Goal: Use online tool/utility: Utilize a website feature to perform a specific function

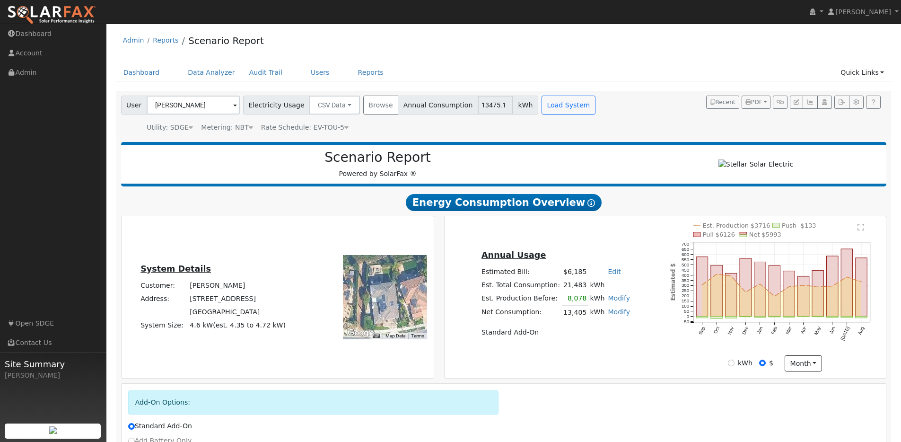
drag, startPoint x: 0, startPoint y: 0, endPoint x: 370, endPoint y: 205, distance: 422.8
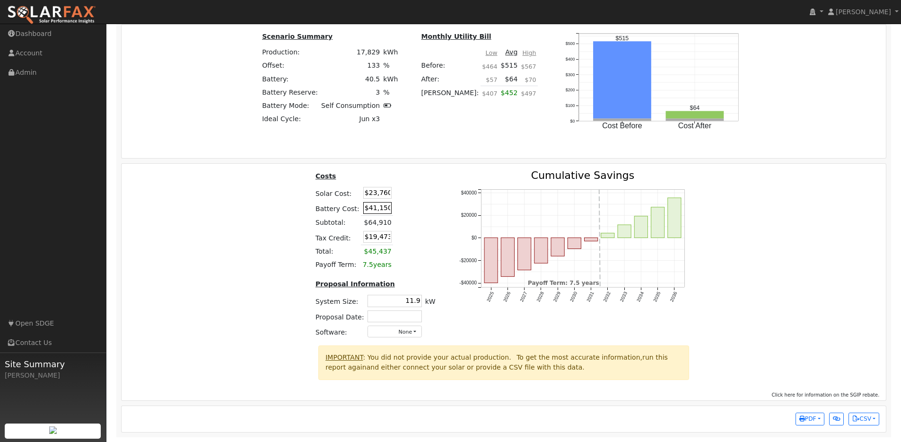
scroll to position [1121, 0]
type input "$45,700"
type input "$20,838"
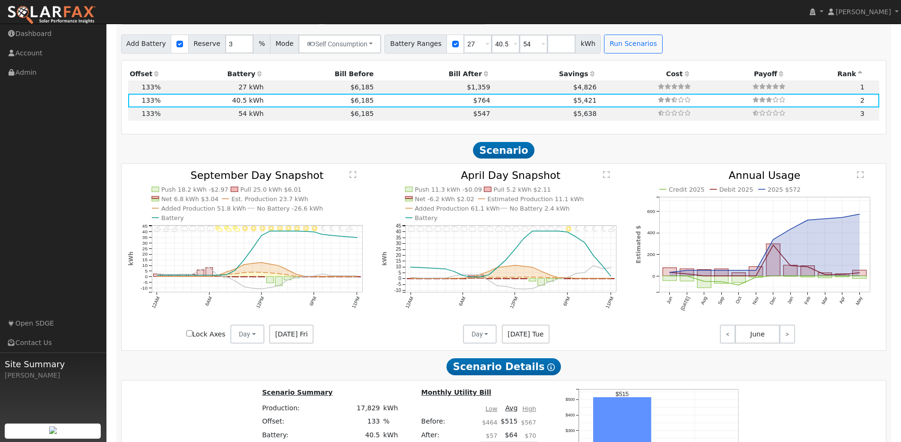
scroll to position [663, 0]
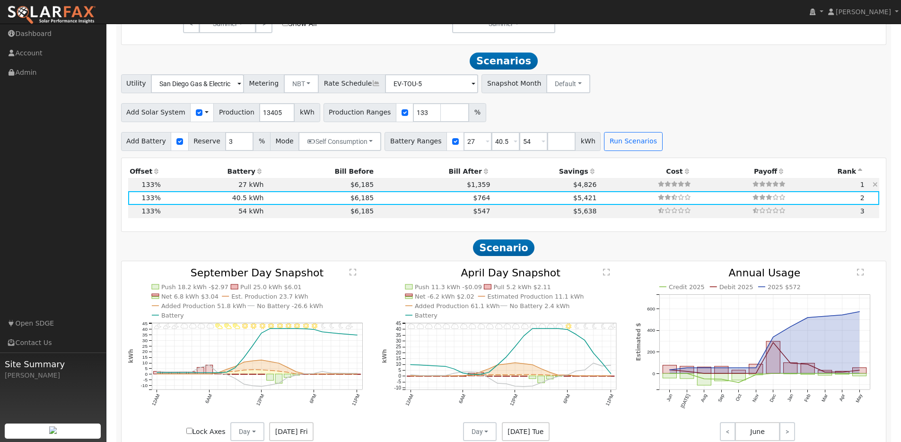
click at [275, 187] on td "$6,185" at bounding box center [320, 184] width 110 height 13
type input "$32,400"
type input "$16,848"
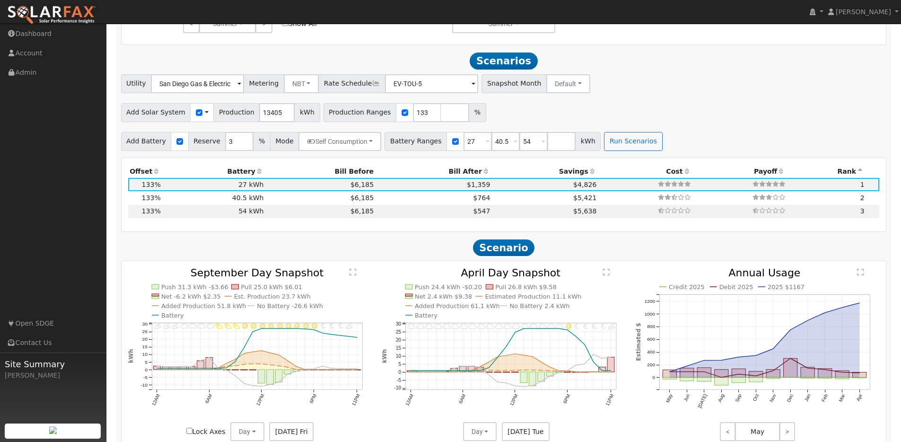
scroll to position [1121, 0]
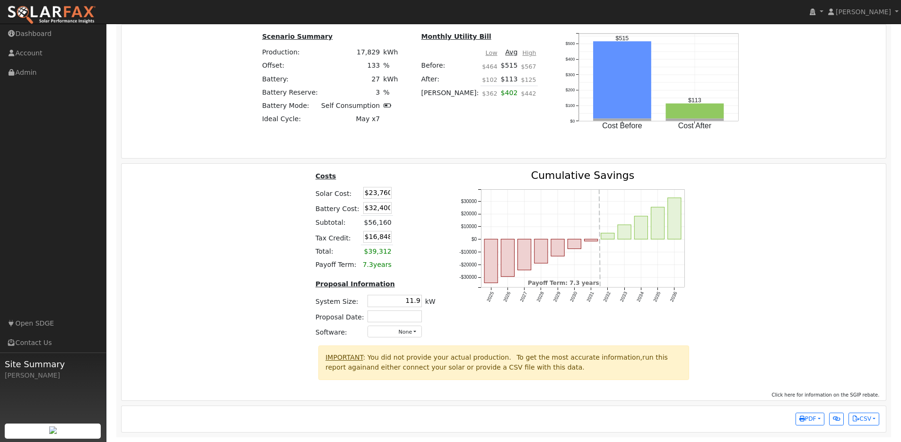
click at [378, 201] on td "$32,400" at bounding box center [377, 208] width 32 height 16
click at [378, 202] on input "$32,400" at bounding box center [377, 208] width 28 height 12
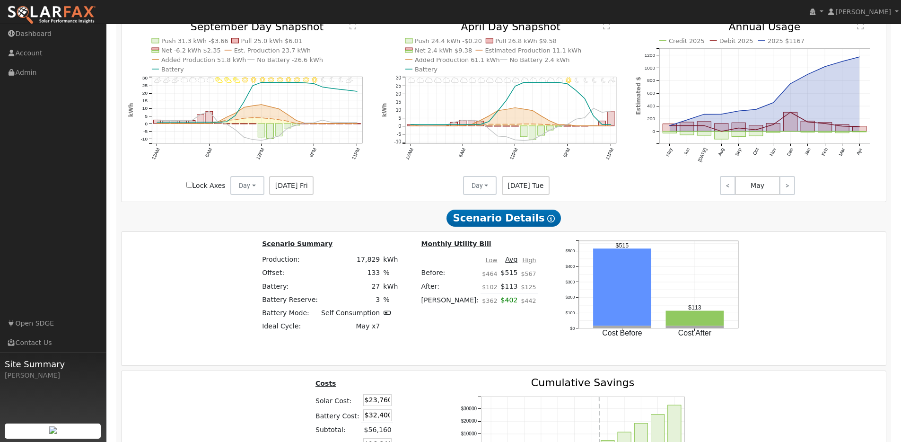
scroll to position [665, 0]
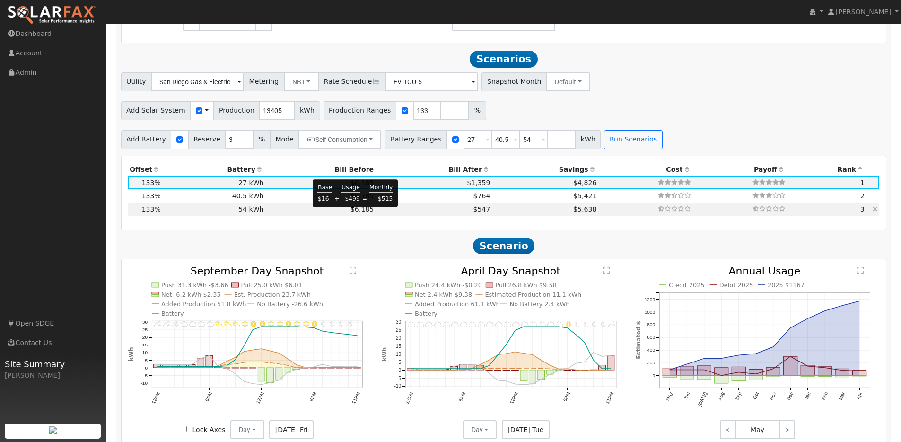
click at [354, 211] on span "$6,185" at bounding box center [361, 209] width 23 height 8
type input "$49,900"
type input "$22,098"
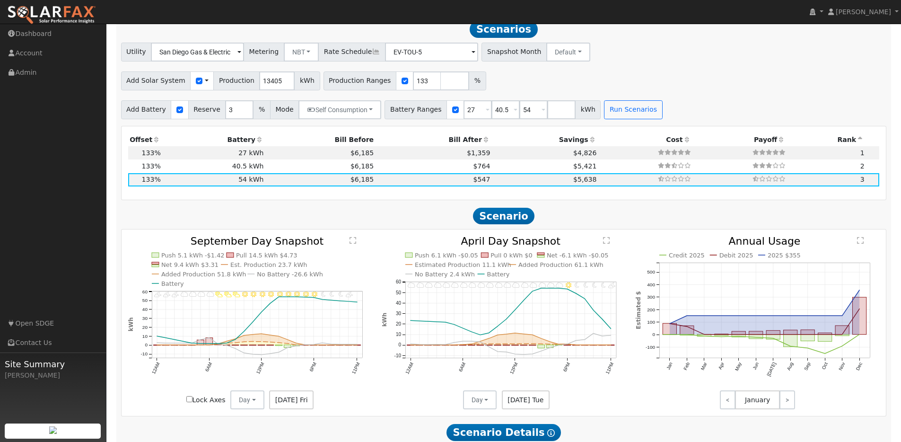
scroll to position [644, 0]
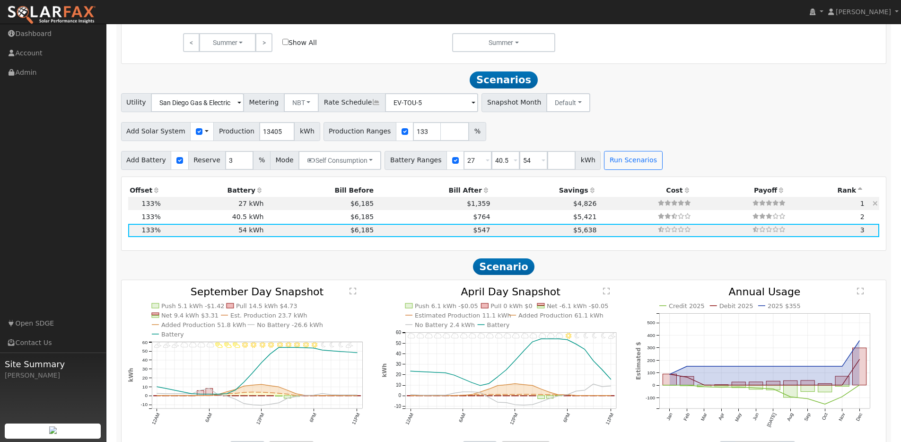
click at [304, 202] on td "$6,185" at bounding box center [320, 203] width 110 height 13
type input "$32,400"
type input "$16,848"
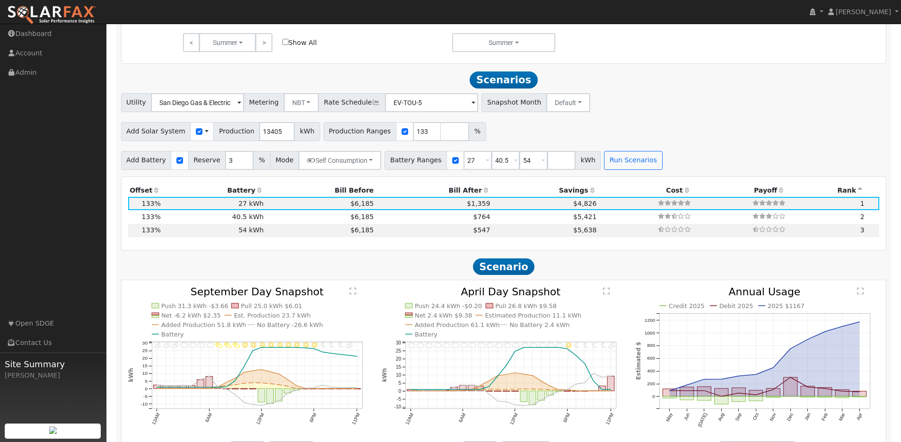
scroll to position [1104, 0]
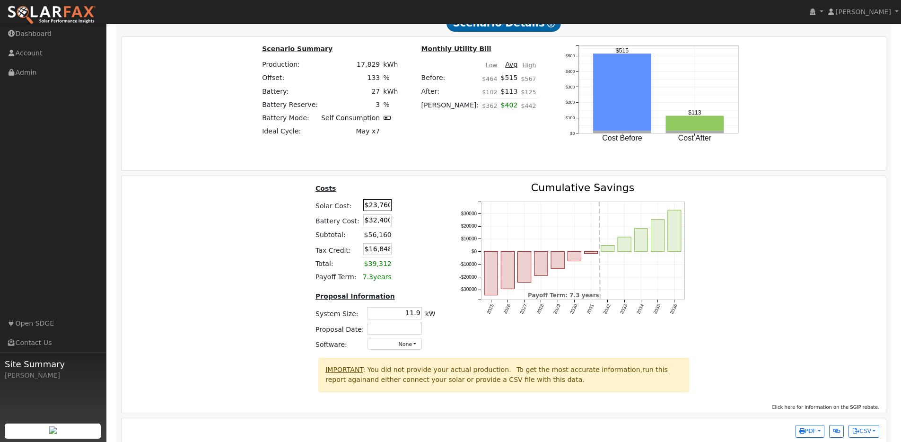
click at [368, 208] on input "$23,760" at bounding box center [377, 205] width 28 height 12
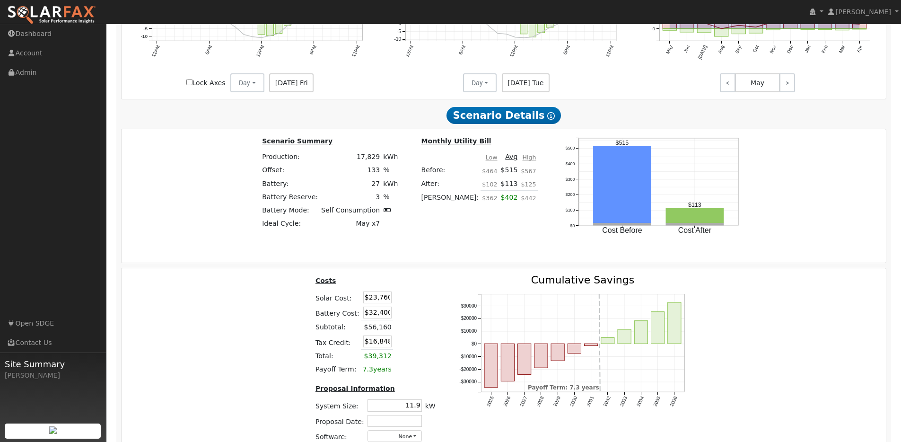
scroll to position [1004, 0]
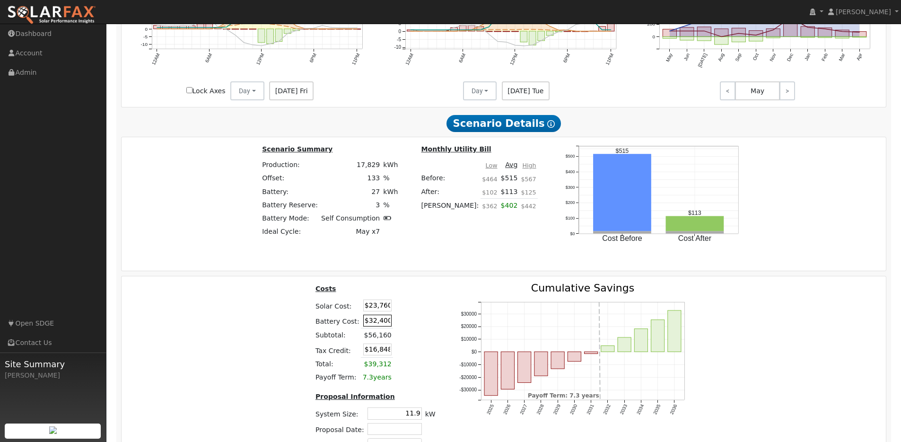
click at [383, 325] on input "$32,400" at bounding box center [377, 321] width 28 height 12
paste input "36,95"
type input "$36,950"
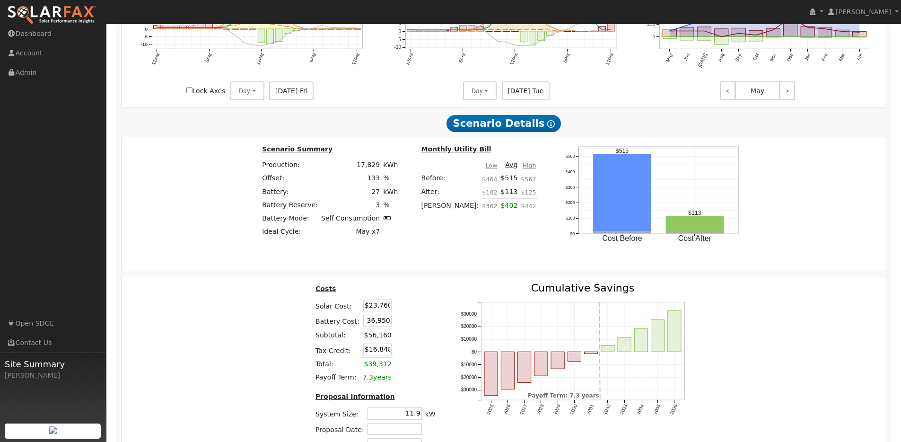
type input "$18,213"
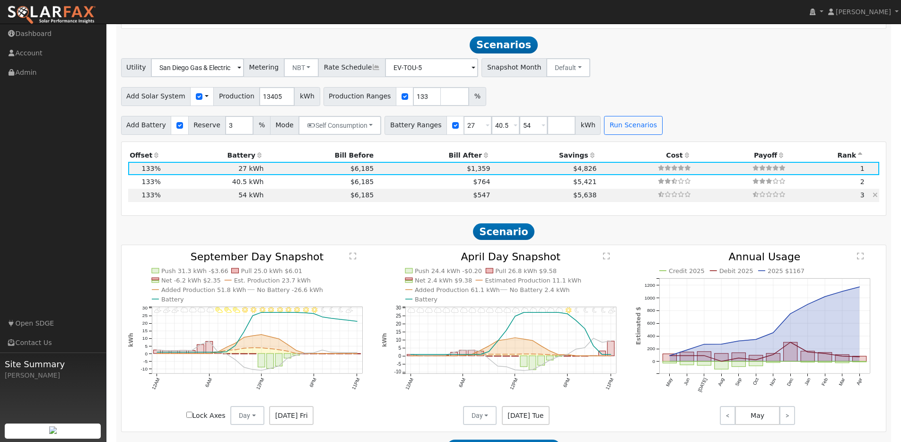
click at [190, 199] on td "54 kWh" at bounding box center [213, 195] width 103 height 13
type input "$49,900"
type input "$22,098"
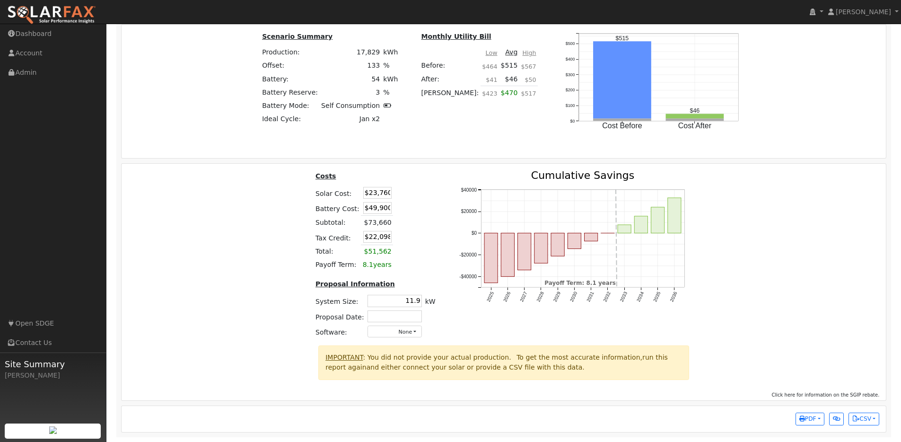
scroll to position [1121, 0]
click at [393, 202] on td at bounding box center [404, 208] width 22 height 16
click at [376, 213] on td "$49,900" at bounding box center [377, 208] width 32 height 16
click at [378, 210] on input "$49,900" at bounding box center [377, 208] width 28 height 12
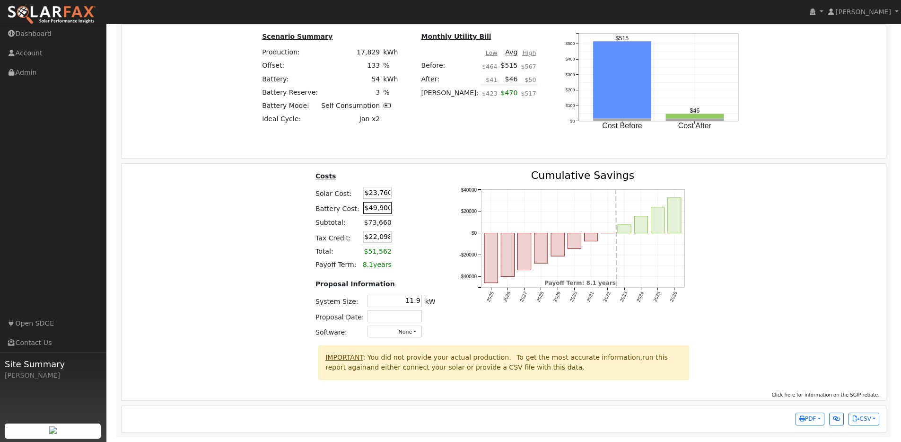
click at [378, 210] on input "$49,900" at bounding box center [377, 208] width 28 height 12
paste input "54,45"
type input "$54,450"
type input "$23,463"
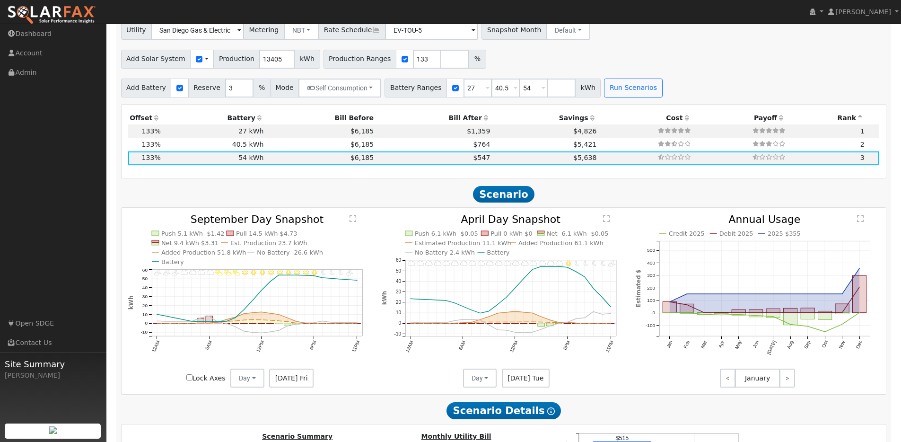
scroll to position [532, 0]
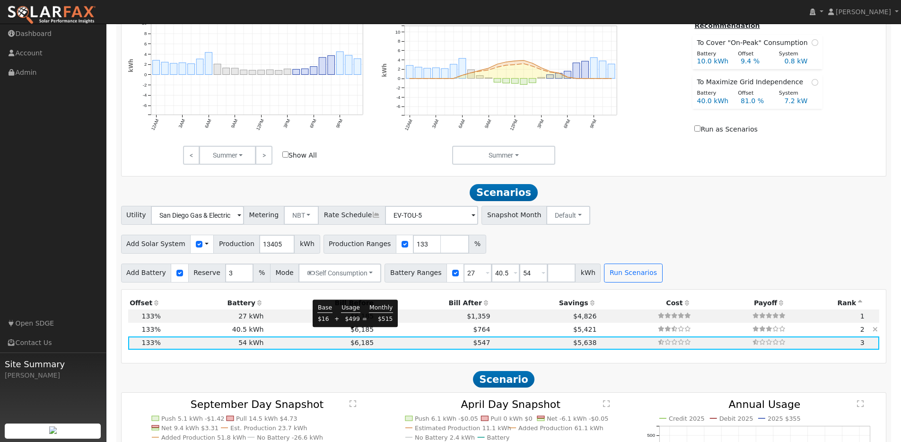
click at [350, 332] on span "$6,185" at bounding box center [361, 329] width 23 height 8
type input "$45,700"
type input "$20,838"
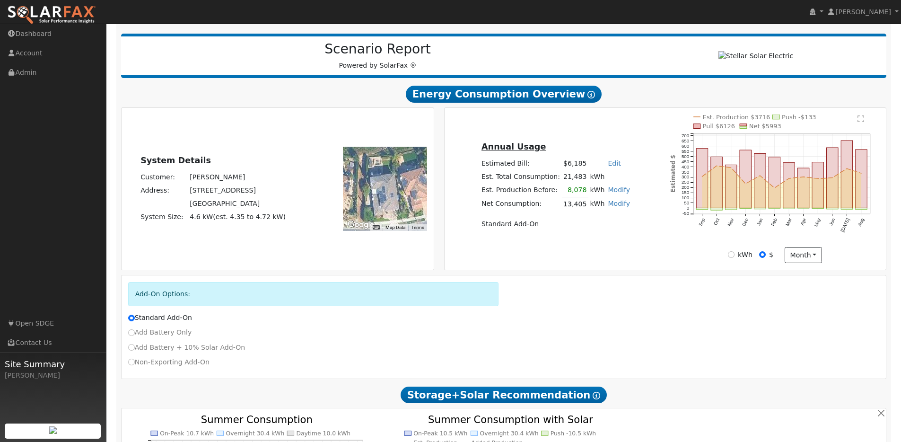
scroll to position [148, 0]
